Goal: Task Accomplishment & Management: Use online tool/utility

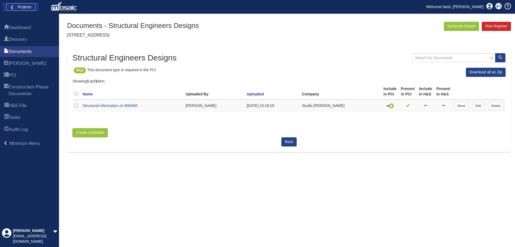
click at [21, 5] on link "❮ Projects" at bounding box center [20, 6] width 29 height 7
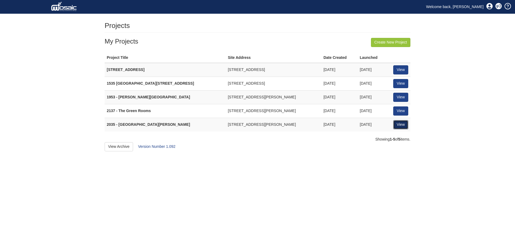
click at [404, 122] on link "View" at bounding box center [400, 124] width 15 height 9
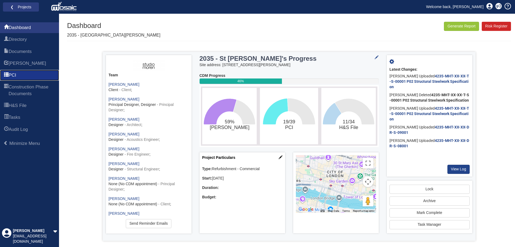
click at [16, 77] on span "PCI" at bounding box center [13, 75] width 8 height 6
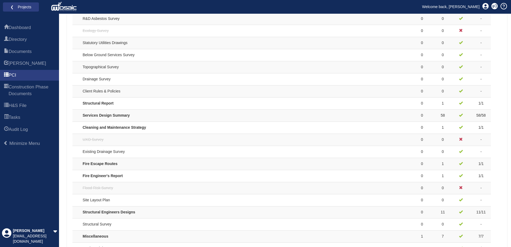
scroll to position [403, 0]
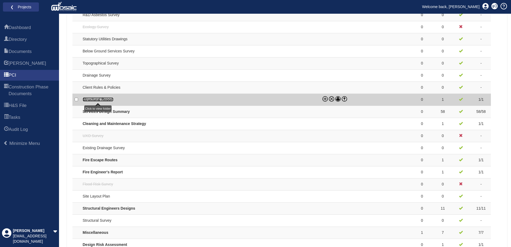
click at [104, 98] on link "Structural Report" at bounding box center [98, 99] width 31 height 4
checkbox input "true"
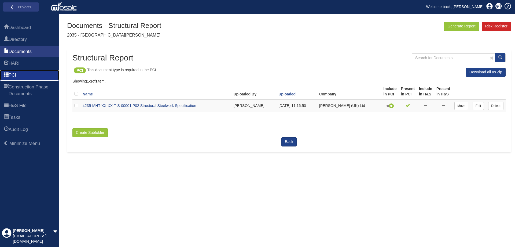
click at [13, 74] on span "PCI" at bounding box center [13, 75] width 8 height 6
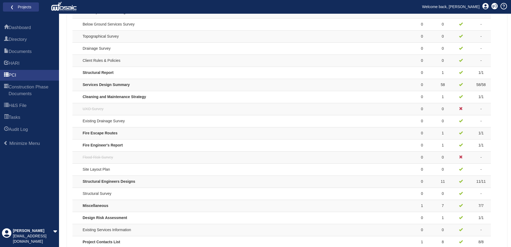
scroll to position [443, 0]
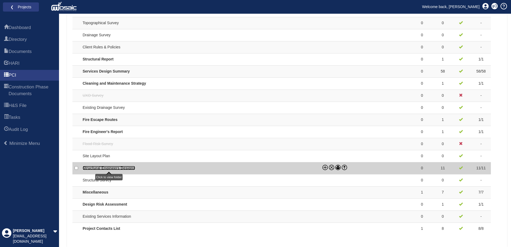
click at [121, 168] on link "Structural Engineers Designs" at bounding box center [109, 168] width 53 height 4
checkbox input "true"
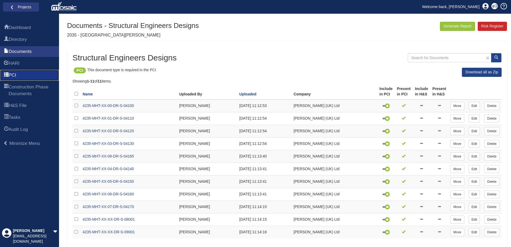
click at [16, 71] on link "PCI" at bounding box center [29, 75] width 59 height 11
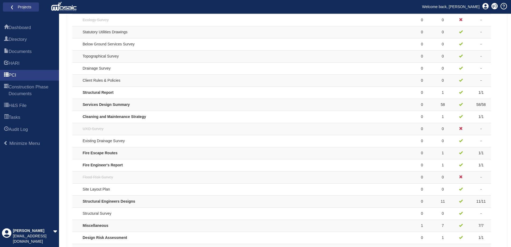
scroll to position [443, 0]
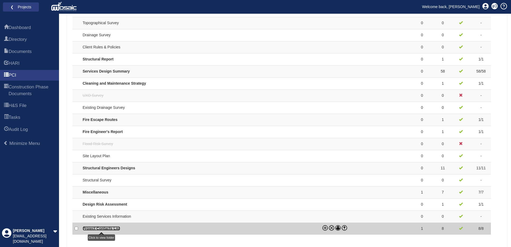
click at [111, 229] on link "Project Contacts List" at bounding box center [102, 228] width 38 height 4
checkbox input "true"
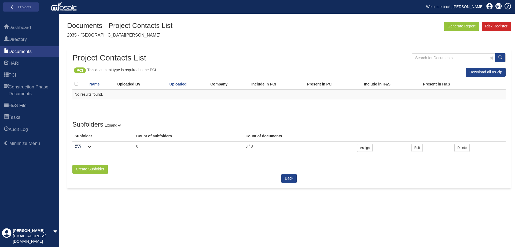
click at [78, 146] on link "CVs" at bounding box center [78, 146] width 7 height 4
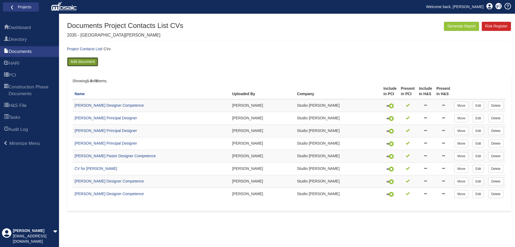
click at [81, 59] on link "Add document" at bounding box center [82, 61] width 31 height 9
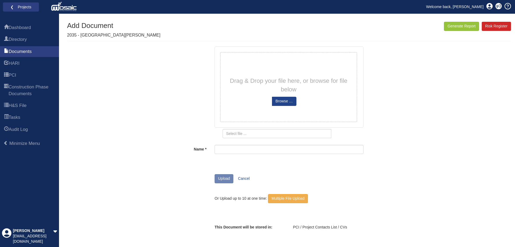
click at [373, 103] on div "Drag & Drop your file here, or browse for file below 0% Remove Cancel Browse …" at bounding box center [289, 93] width 314 height 94
click at [395, 72] on div "Drag & Drop your file here, or browse for file below 0% Remove Cancel Browse …" at bounding box center [289, 93] width 314 height 94
